Goal: Task Accomplishment & Management: Use online tool/utility

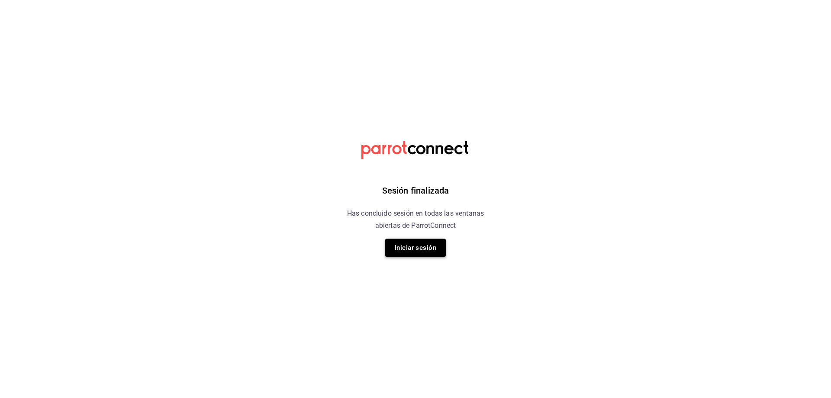
click at [413, 248] on button "Iniciar sesión" at bounding box center [415, 247] width 61 height 18
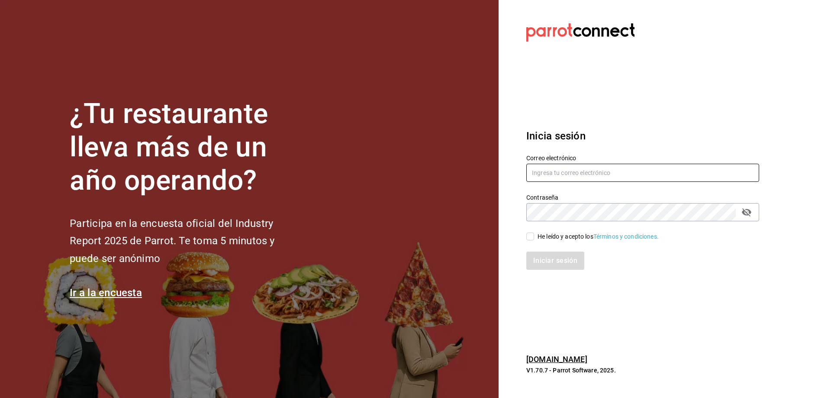
type input "luisandres.cano@gmail.com"
click at [537, 180] on input "luisandres.cano@gmail.com" at bounding box center [642, 173] width 233 height 18
click at [531, 240] on input "He leído y acepto los Términos y condiciones." at bounding box center [530, 236] width 8 height 8
checkbox input "true"
click at [546, 269] on button "Iniciar sesión" at bounding box center [555, 260] width 59 height 18
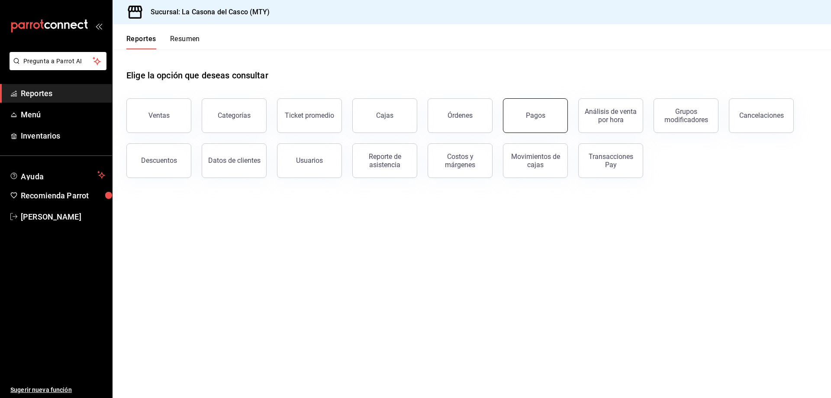
click at [527, 111] on button "Pagos" at bounding box center [535, 115] width 65 height 35
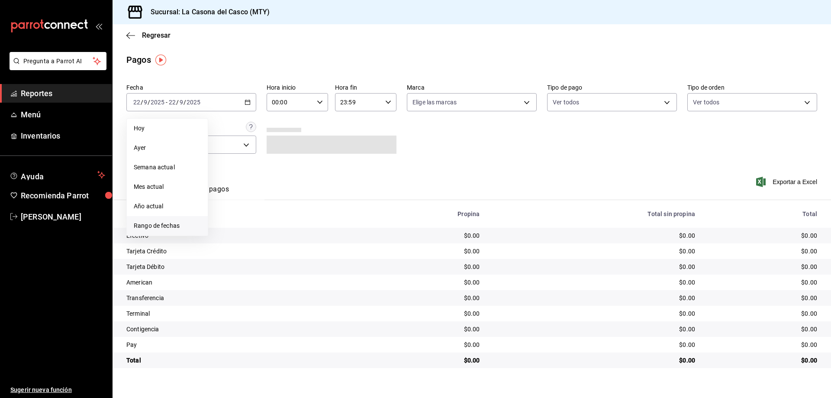
click at [157, 221] on span "Rango de fechas" at bounding box center [167, 225] width 67 height 9
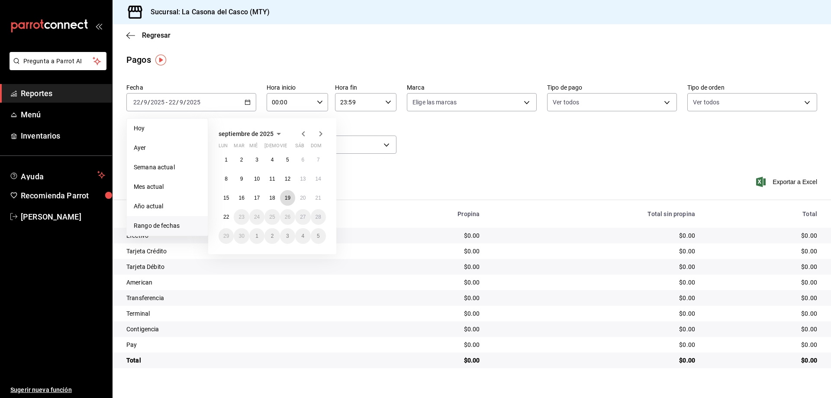
click at [286, 201] on button "19" at bounding box center [287, 198] width 15 height 16
click at [316, 198] on abbr "21" at bounding box center [318, 198] width 6 height 6
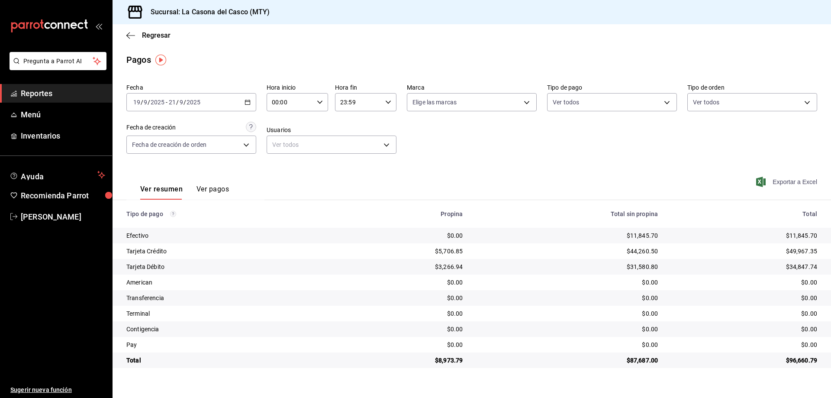
click at [797, 178] on span "Exportar a Excel" at bounding box center [787, 182] width 59 height 10
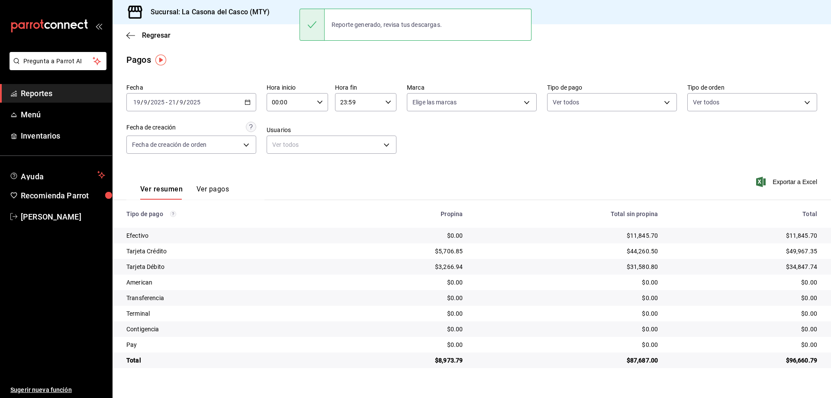
click at [263, 53] on div "Pagos" at bounding box center [471, 59] width 718 height 13
